Goal: Task Accomplishment & Management: Manage account settings

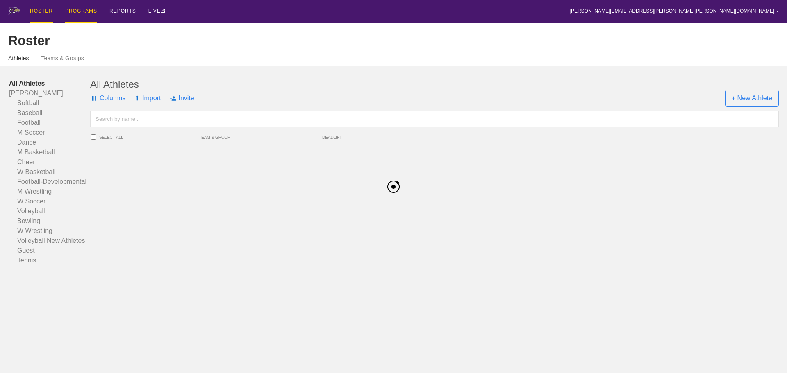
click at [77, 5] on div "PROGRAMS" at bounding box center [81, 11] width 32 height 23
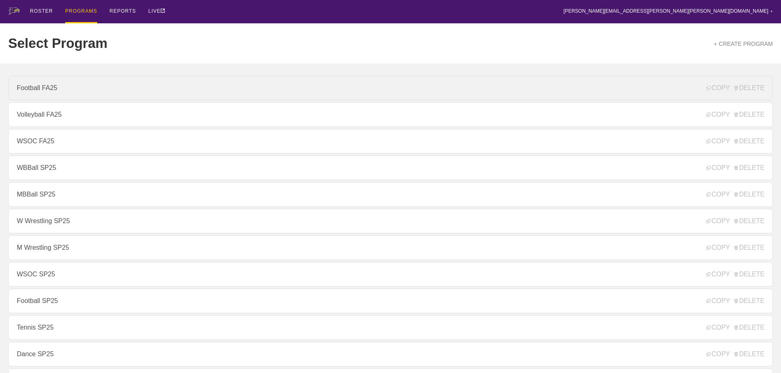
click at [42, 92] on link "Football FA25" at bounding box center [390, 88] width 764 height 25
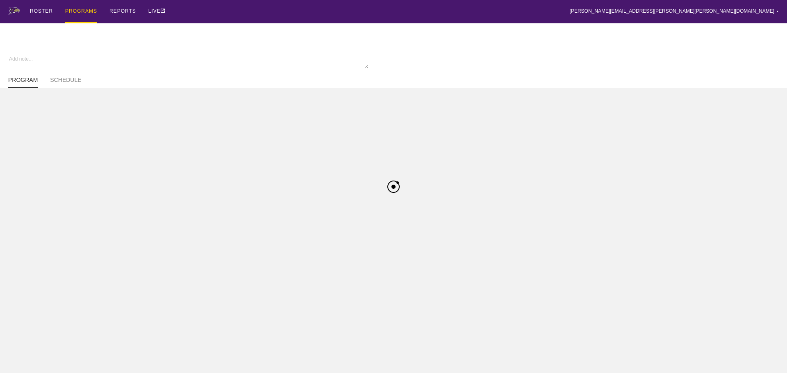
type textarea "x"
type input "Football FA25"
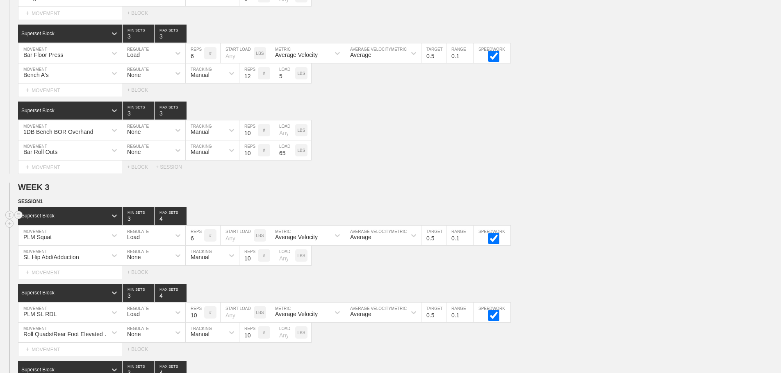
scroll to position [1311, 0]
